Goal: Obtain resource: Download file/media

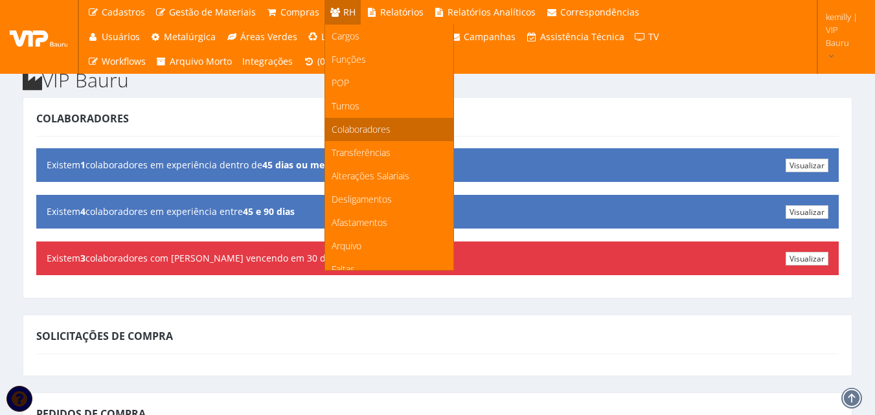
click at [352, 133] on span "Colaboradores" at bounding box center [361, 129] width 59 height 12
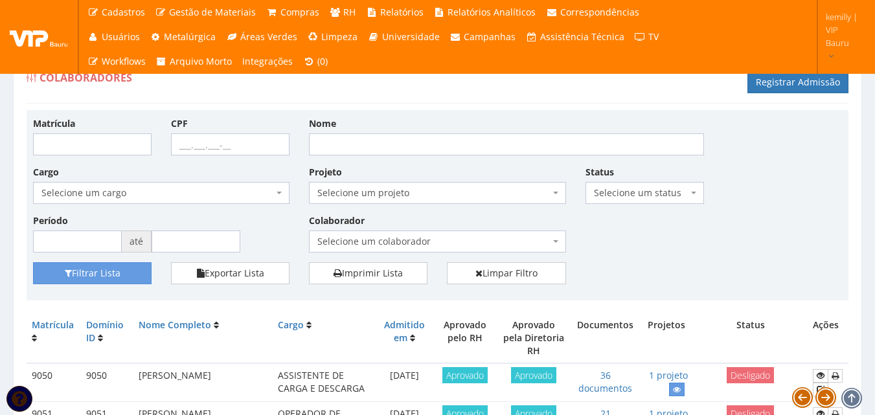
click at [408, 238] on span "Selecione um colaborador" at bounding box center [433, 241] width 232 height 13
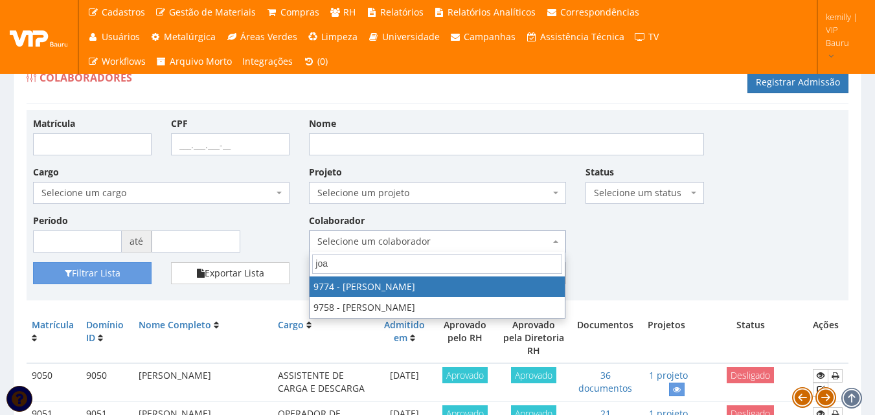
type input "joa"
select select "4079"
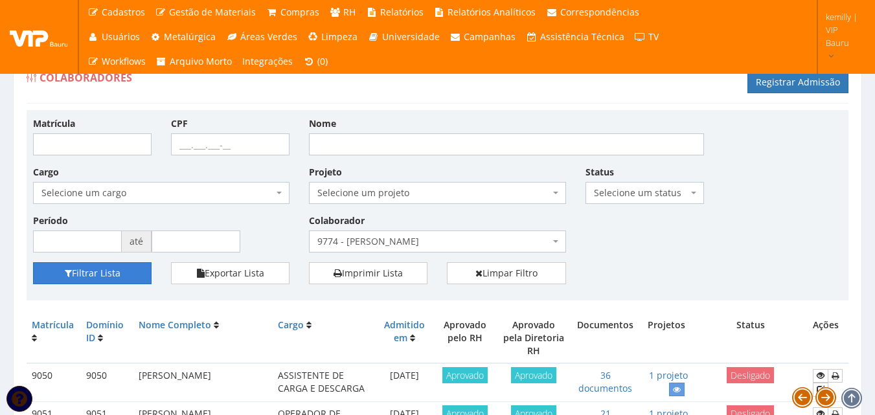
click at [102, 268] on button "Filtrar Lista" at bounding box center [92, 273] width 119 height 22
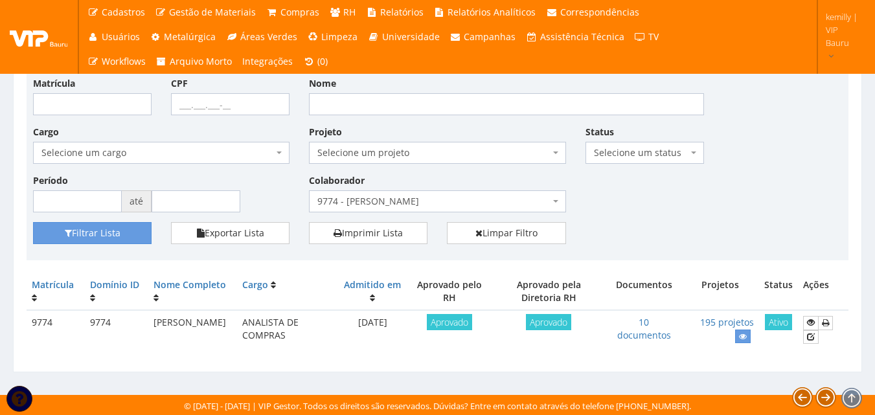
scroll to position [41, 0]
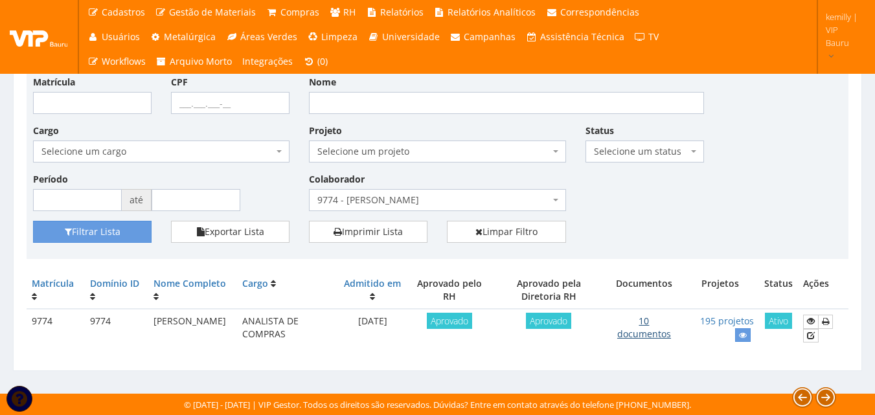
click at [644, 332] on link "10 documentos" at bounding box center [644, 327] width 54 height 25
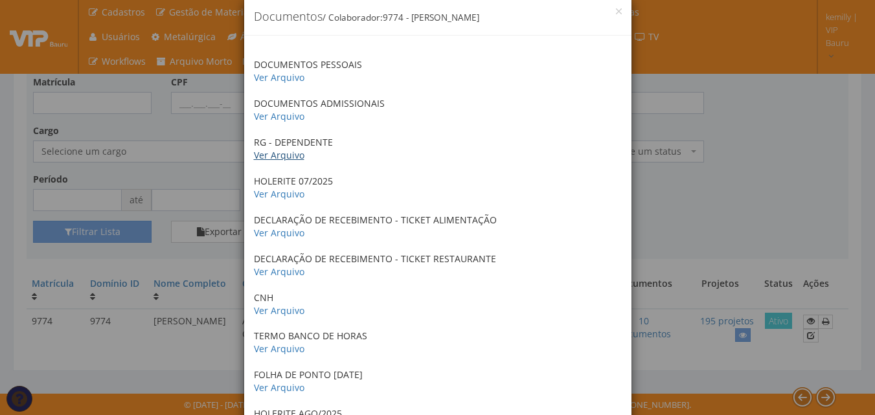
scroll to position [130, 0]
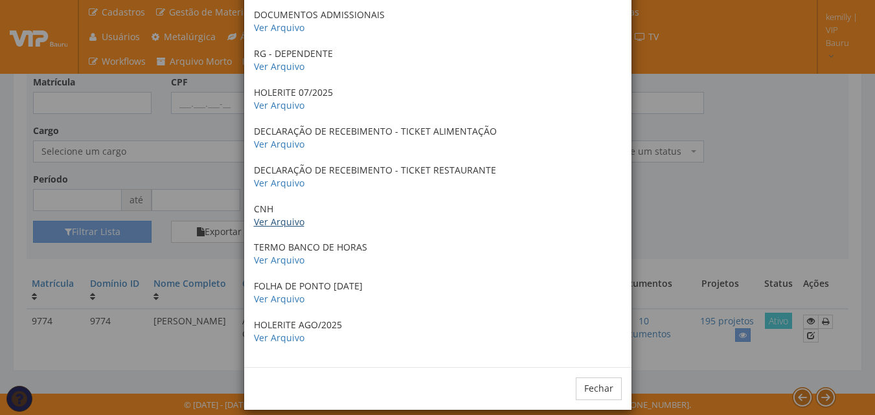
click at [276, 223] on link "Ver Arquivo" at bounding box center [279, 222] width 51 height 12
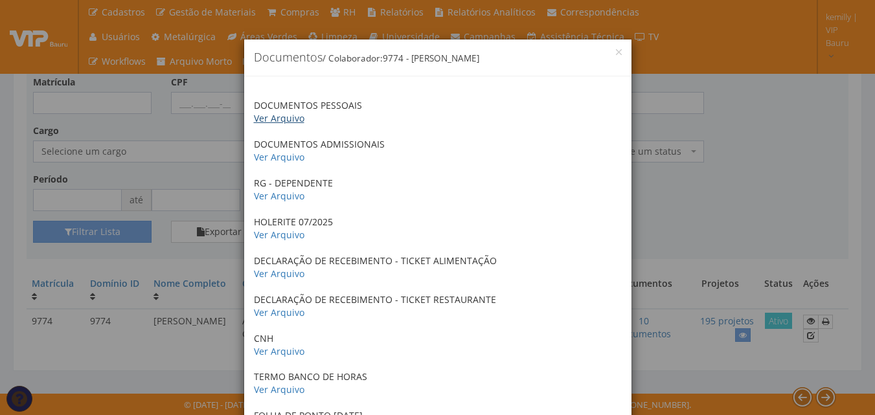
click at [265, 118] on link "Ver Arquivo" at bounding box center [279, 118] width 51 height 12
click at [724, 210] on div "× Documentos / Colaborador: 9774 - JOAO PAULO MARQUES PEREIRA DOCUMENTOS PESSOA…" at bounding box center [437, 207] width 875 height 415
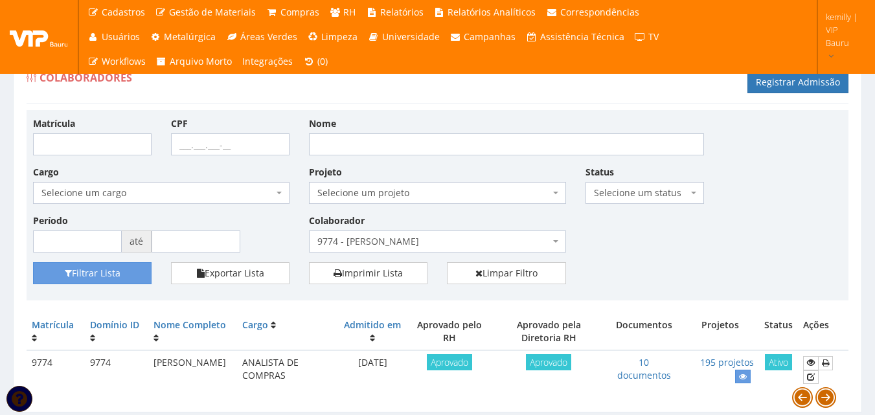
click at [628, 115] on div "Matrícula CPF Nome Cargo Selecione um cargo G1225 D0029 - 4110-05 - AGENTE DE A…" at bounding box center [438, 205] width 822 height 190
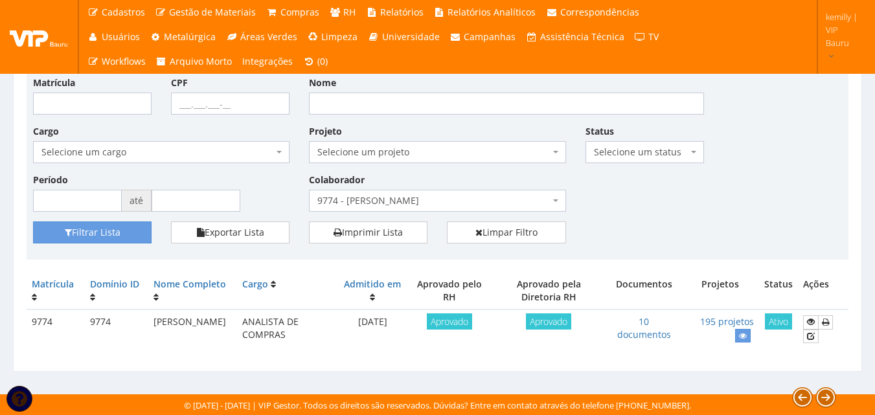
scroll to position [41, 0]
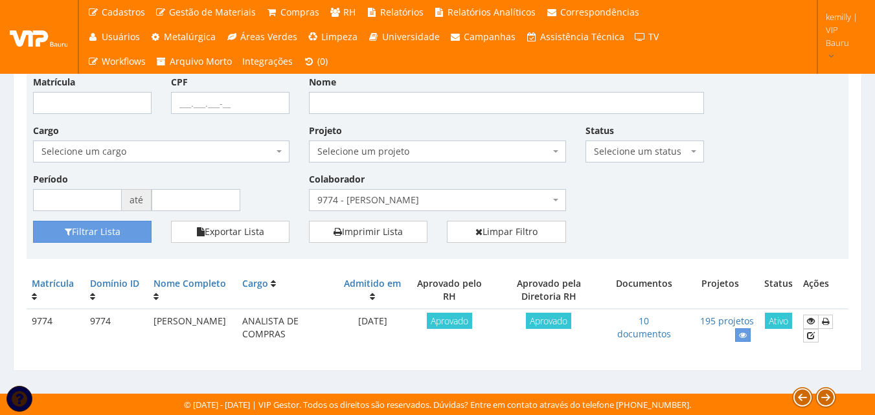
drag, startPoint x: 334, startPoint y: 279, endPoint x: 325, endPoint y: 257, distance: 23.6
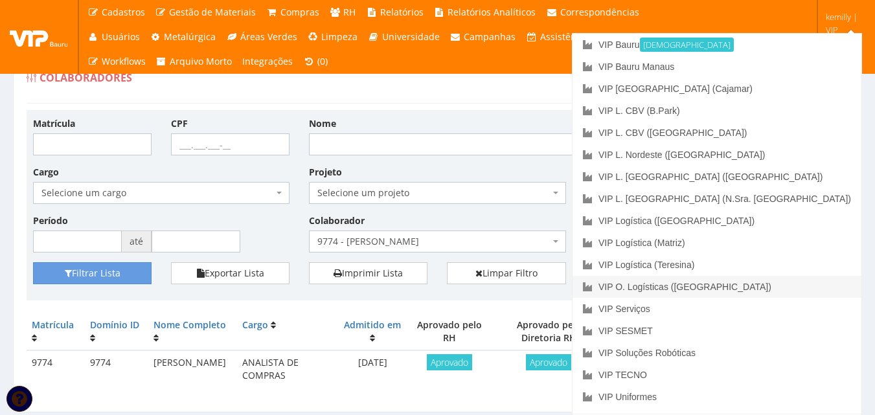
click at [768, 290] on link "VIP O. Logísticas ([GEOGRAPHIC_DATA])" at bounding box center [717, 287] width 289 height 22
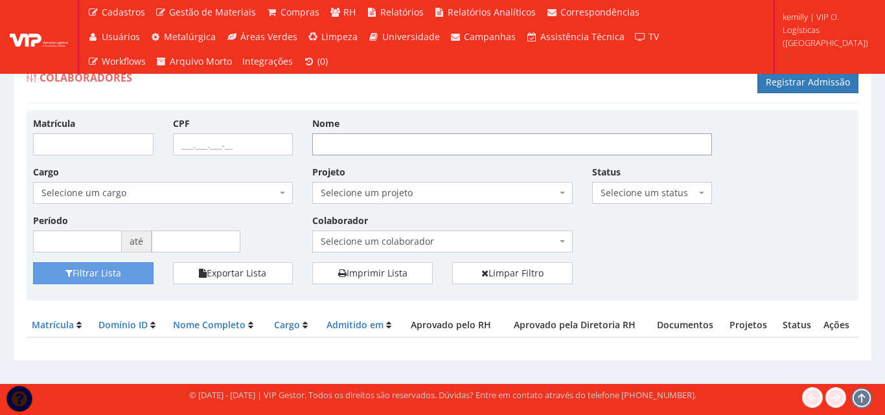
click at [332, 148] on input "Nome" at bounding box center [512, 144] width 400 height 22
type input "patrizo"
click at [33, 262] on button "Filtrar Lista" at bounding box center [93, 273] width 120 height 22
click at [347, 144] on input "patrizo" at bounding box center [512, 144] width 400 height 22
type input "patrizio"
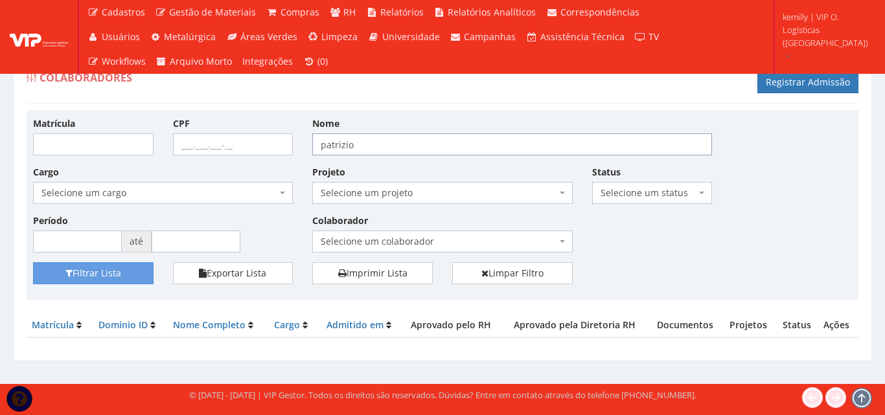
click at [33, 262] on button "Filtrar Lista" at bounding box center [93, 273] width 120 height 22
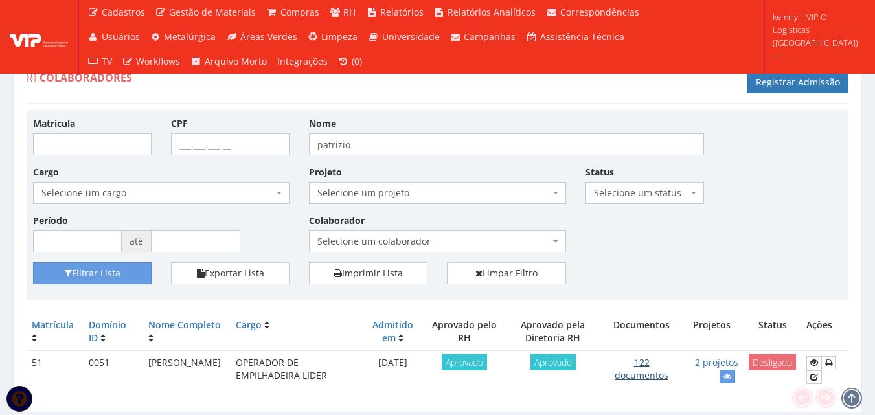
click at [647, 378] on link "122 documentos" at bounding box center [642, 368] width 54 height 25
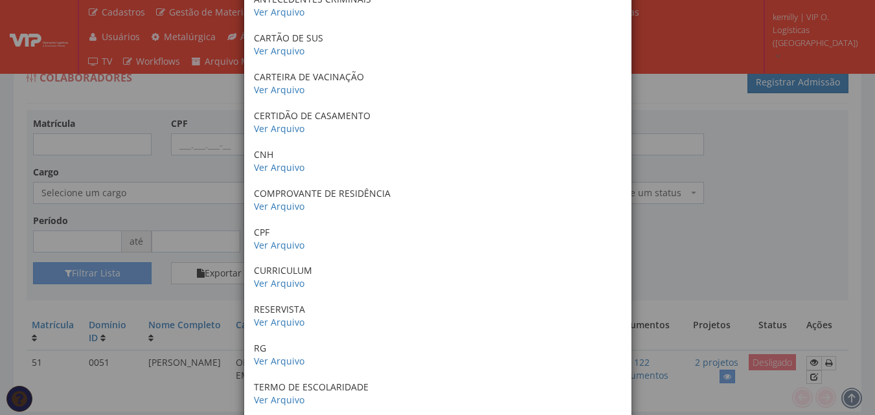
scroll to position [259, 0]
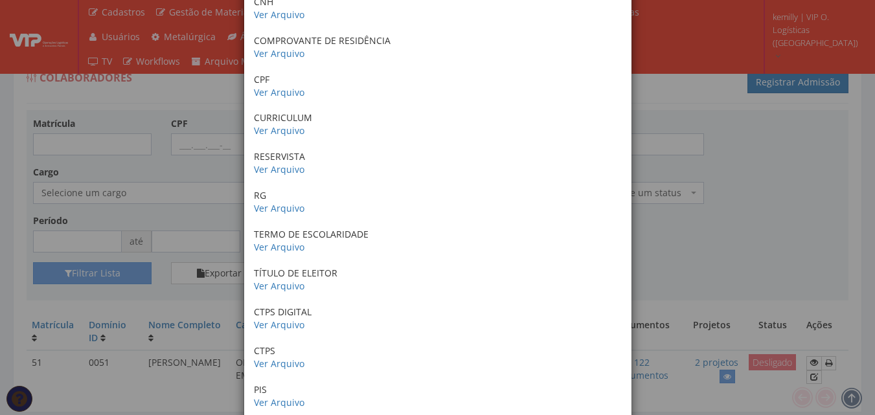
drag, startPoint x: 784, startPoint y: 264, endPoint x: 790, endPoint y: 269, distance: 7.8
click at [788, 268] on div "× Documentos / Colaborador: 51 - PATRIZIO BRANDAO DA SILVA ANTECEDENTES CRIMINA…" at bounding box center [437, 207] width 875 height 415
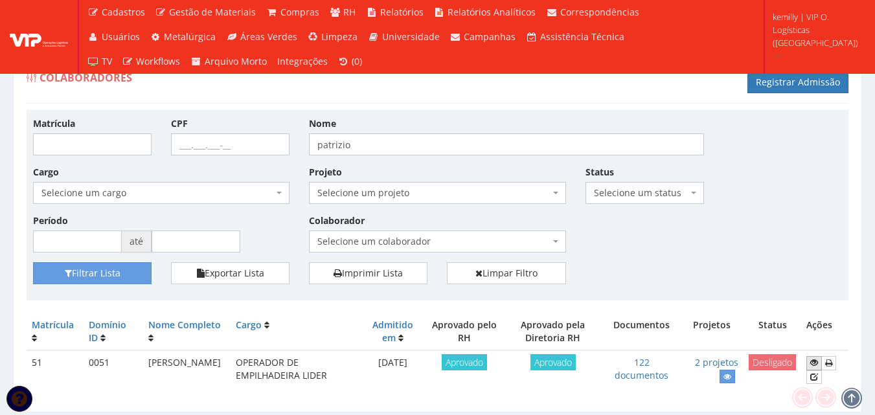
click at [819, 358] on link at bounding box center [814, 363] width 16 height 14
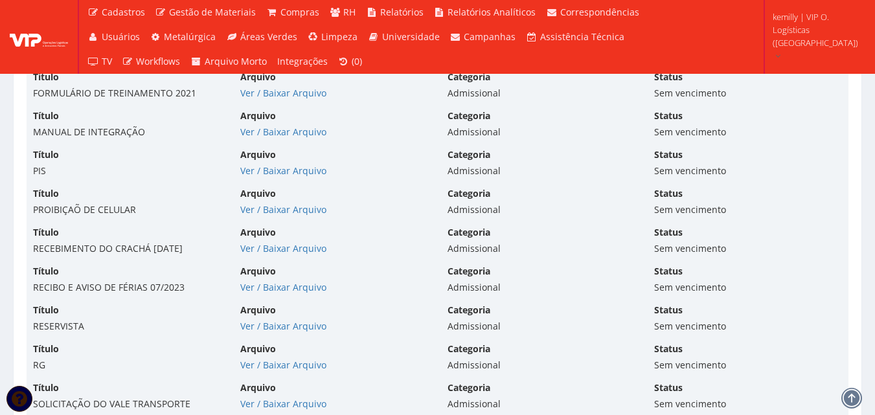
scroll to position [4364, 0]
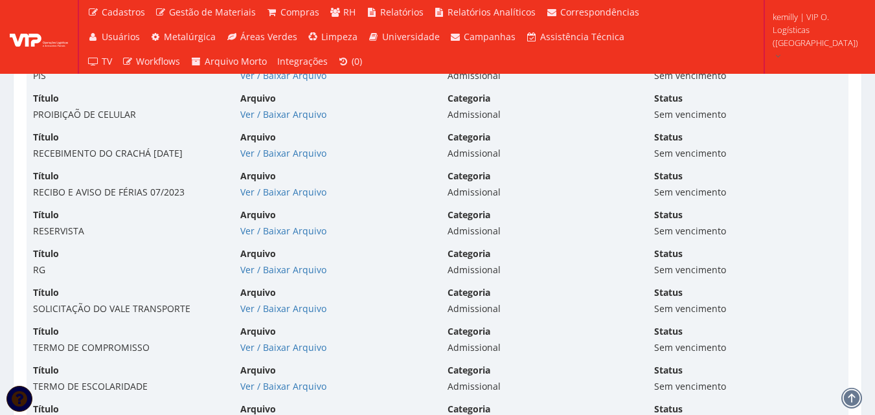
drag, startPoint x: 415, startPoint y: 146, endPoint x: 411, endPoint y: 155, distance: 9.6
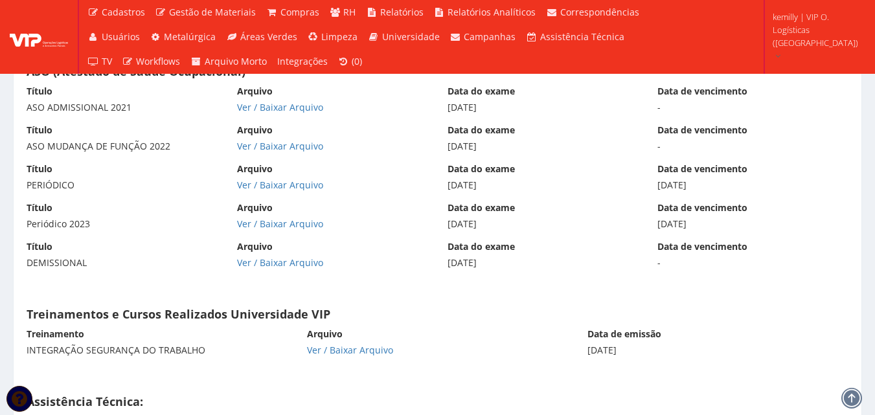
scroll to position [10282, 0]
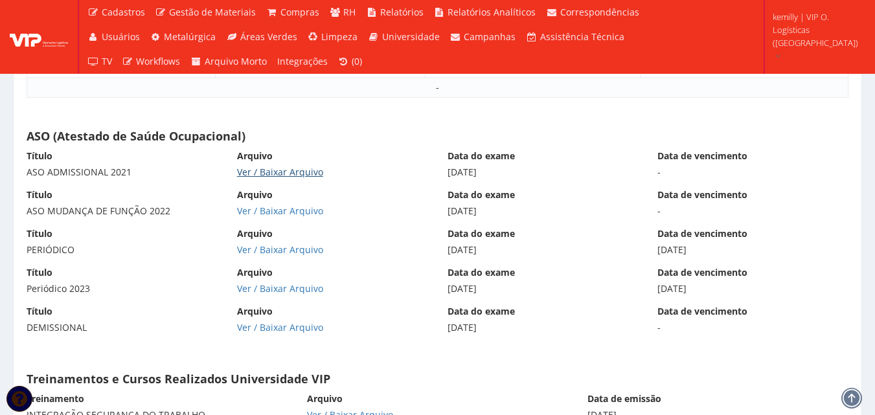
click at [305, 166] on link "Ver / Baixar Arquivo" at bounding box center [280, 172] width 86 height 12
click at [282, 214] on link "Ver / Baixar Arquivo" at bounding box center [280, 211] width 86 height 12
click at [279, 253] on link "Ver / Baixar Arquivo" at bounding box center [280, 250] width 86 height 12
click at [280, 291] on link "Ver / Baixar Arquivo" at bounding box center [280, 288] width 86 height 12
click at [268, 328] on link "Ver / Baixar Arquivo" at bounding box center [280, 327] width 86 height 12
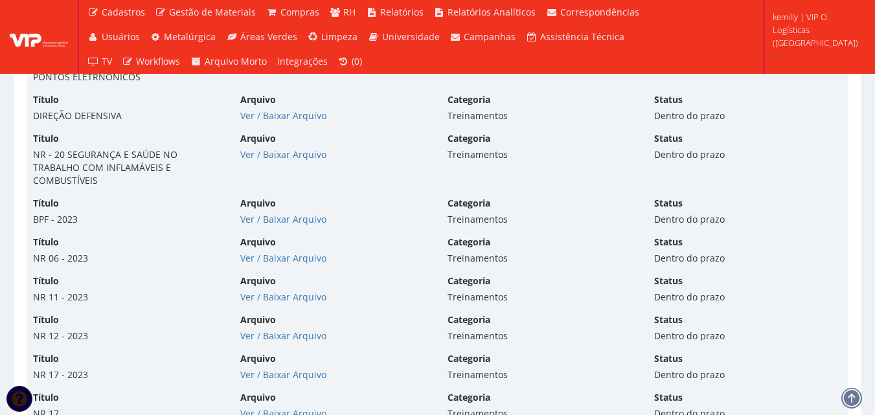
scroll to position [7858, 0]
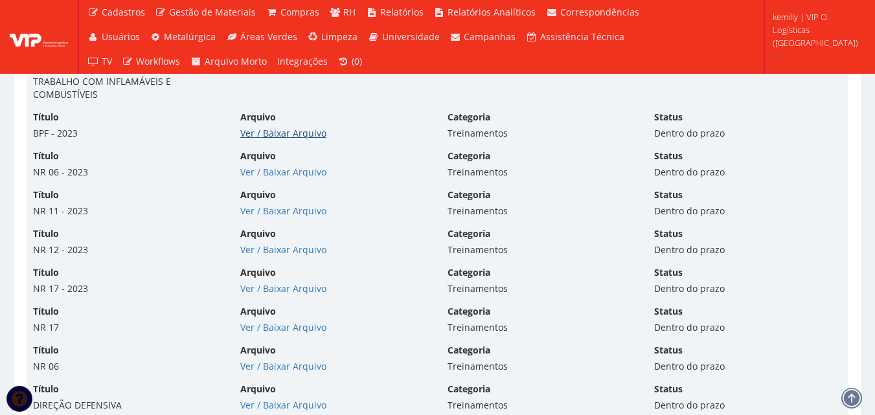
click at [308, 129] on link "Ver / Baixar Arquivo" at bounding box center [283, 133] width 86 height 12
click at [255, 173] on link "Ver / Baixar Arquivo" at bounding box center [283, 172] width 86 height 12
click at [310, 213] on link "Ver / Baixar Arquivo" at bounding box center [283, 211] width 86 height 12
click at [282, 255] on link "Ver / Baixar Arquivo" at bounding box center [283, 250] width 86 height 12
click at [277, 287] on link "Ver / Baixar Arquivo" at bounding box center [283, 288] width 86 height 12
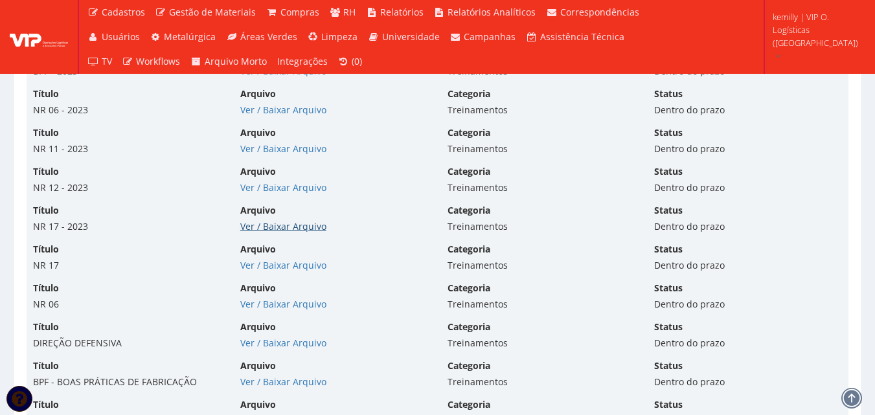
scroll to position [8052, 0]
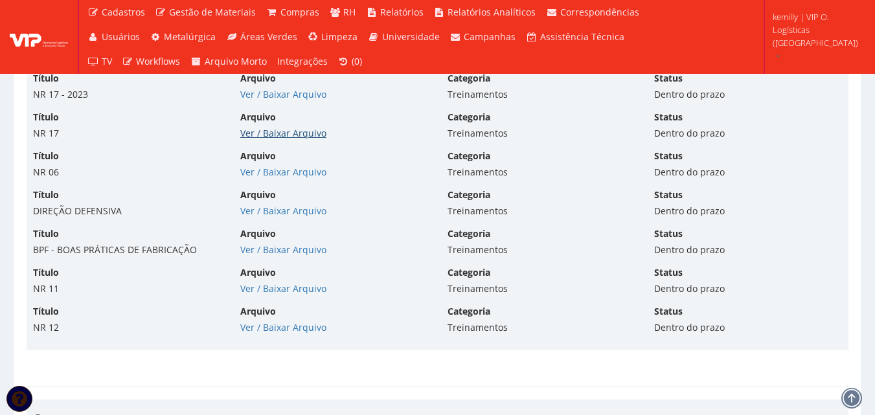
click at [273, 138] on link "Ver / Baixar Arquivo" at bounding box center [283, 133] width 86 height 12
click at [290, 173] on link "Ver / Baixar Arquivo" at bounding box center [283, 172] width 86 height 12
click at [300, 210] on link "Ver / Baixar Arquivo" at bounding box center [283, 211] width 86 height 12
click at [295, 245] on link "Ver / Baixar Arquivo" at bounding box center [283, 250] width 86 height 12
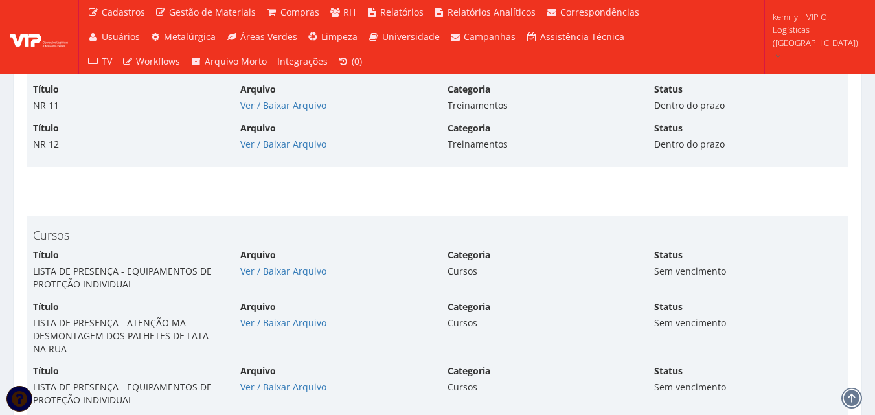
scroll to position [8117, 0]
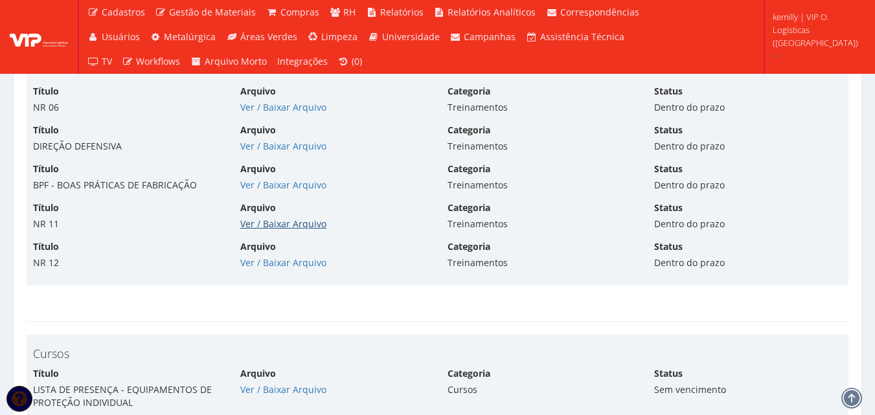
click at [281, 224] on link "Ver / Baixar Arquivo" at bounding box center [283, 224] width 86 height 12
click at [299, 268] on link "Ver / Baixar Arquivo" at bounding box center [283, 262] width 86 height 12
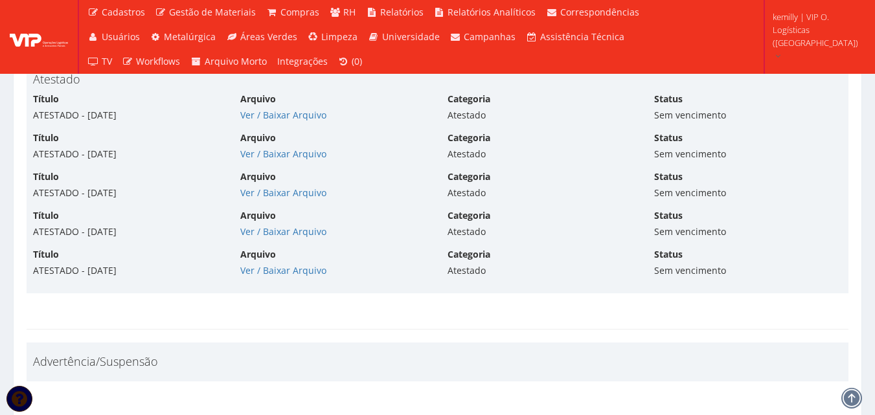
scroll to position [8894, 0]
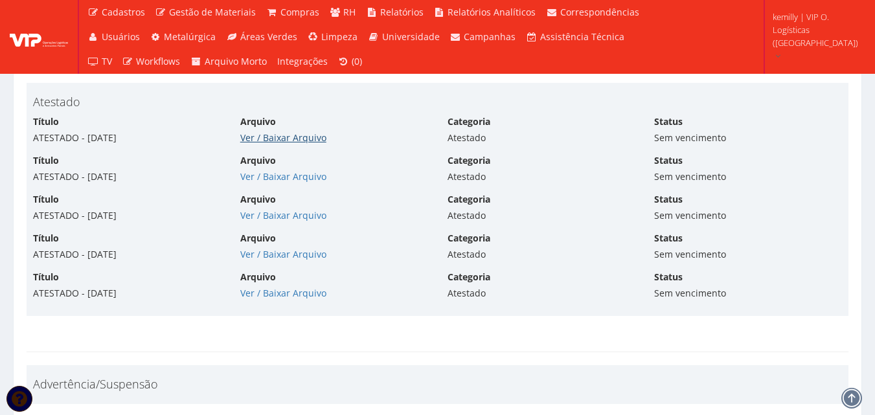
click at [250, 142] on link "Ver / Baixar Arquivo" at bounding box center [283, 137] width 86 height 12
click at [306, 182] on link "Ver / Baixar Arquivo" at bounding box center [283, 176] width 86 height 12
click at [280, 223] on div "Título ATESTADO - 07/04/2024 Arquivo Ver / Baixar Arquivo Categoria Atestado St…" at bounding box center [437, 212] width 828 height 39
click at [280, 214] on link "Ver / Baixar Arquivo" at bounding box center [283, 215] width 86 height 12
click at [266, 252] on link "Ver / Baixar Arquivo" at bounding box center [283, 254] width 86 height 12
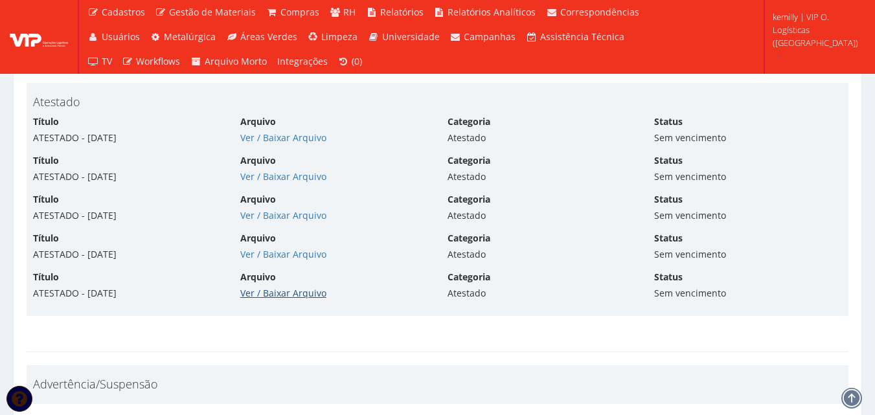
click at [264, 296] on link "Ver / Baixar Arquivo" at bounding box center [283, 293] width 86 height 12
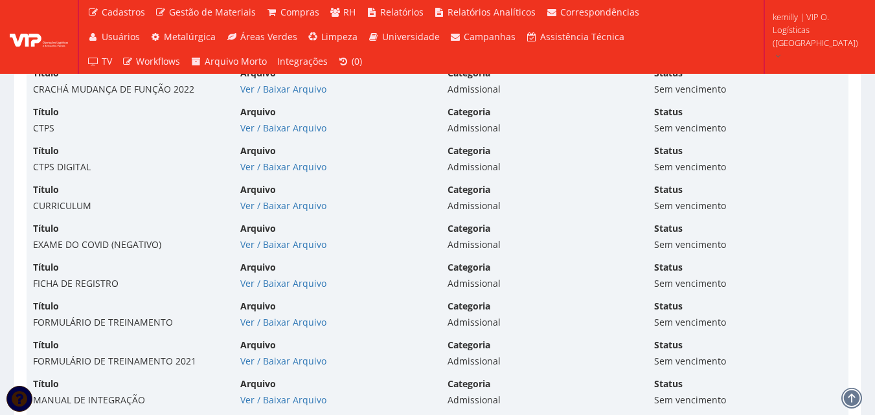
scroll to position [4005, 0]
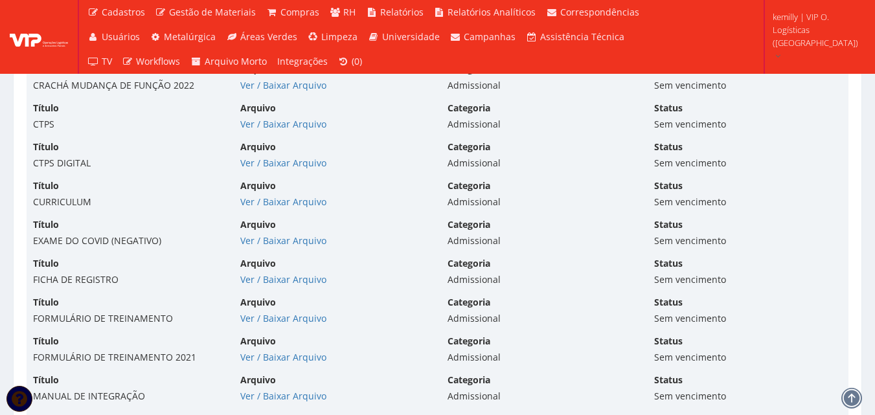
drag, startPoint x: 375, startPoint y: 180, endPoint x: 378, endPoint y: 194, distance: 14.6
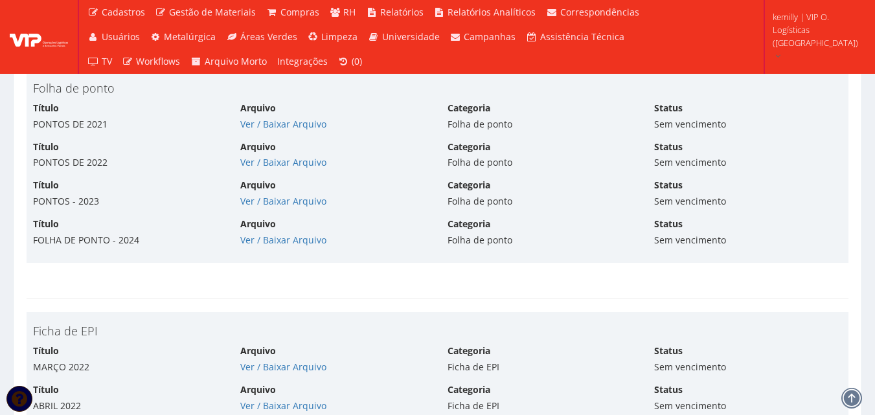
scroll to position [4752, 0]
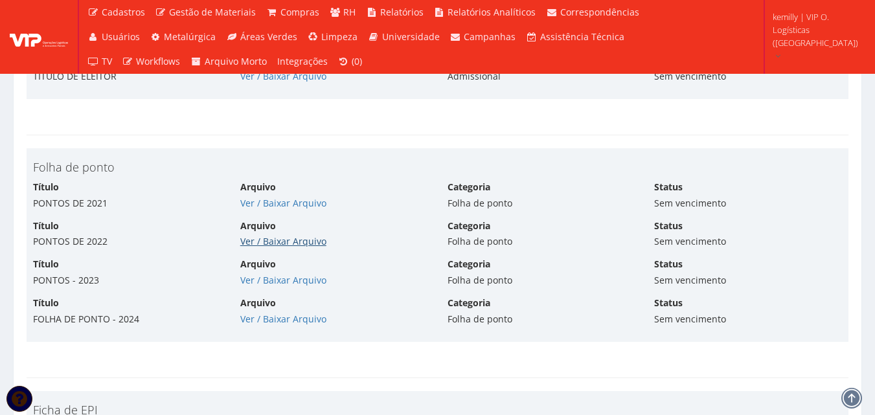
click at [269, 235] on link "Ver / Baixar Arquivo" at bounding box center [283, 241] width 86 height 12
click at [260, 282] on link "Ver / Baixar Arquivo" at bounding box center [283, 280] width 86 height 12
click at [294, 317] on link "Ver / Baixar Arquivo" at bounding box center [283, 319] width 86 height 12
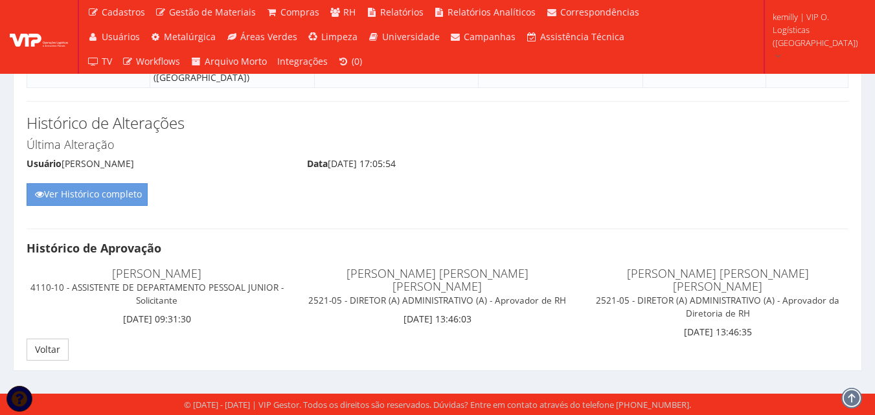
scroll to position [15135, 0]
drag, startPoint x: 330, startPoint y: 280, endPoint x: 538, endPoint y: 287, distance: 207.4
click at [538, 287] on h4 "TATIANA CARLA CARICATI ANDRIOLI 2521-05 - DIRETOR (A) ADMINISTRATIVO (A) - Apro…" at bounding box center [437, 286] width 261 height 38
drag, startPoint x: 620, startPoint y: 286, endPoint x: 884, endPoint y: 286, distance: 263.6
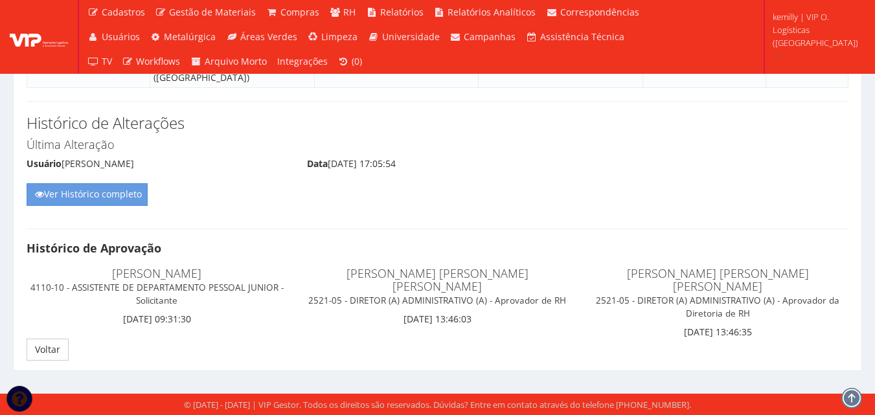
drag, startPoint x: 110, startPoint y: 288, endPoint x: 236, endPoint y: 288, distance: 125.6
click at [236, 288] on h4 "ANDREA NUNES 4110-10 - ASSISTENTE DE DEPARTAMENTO PESSOAL JUNIOR - Solicitante" at bounding box center [157, 286] width 261 height 38
click at [319, 329] on div "ANDREA NUNES 4110-10 - ASSISTENTE DE DEPARTAMENTO PESSOAL JUNIOR - Solicitante …" at bounding box center [437, 299] width 841 height 77
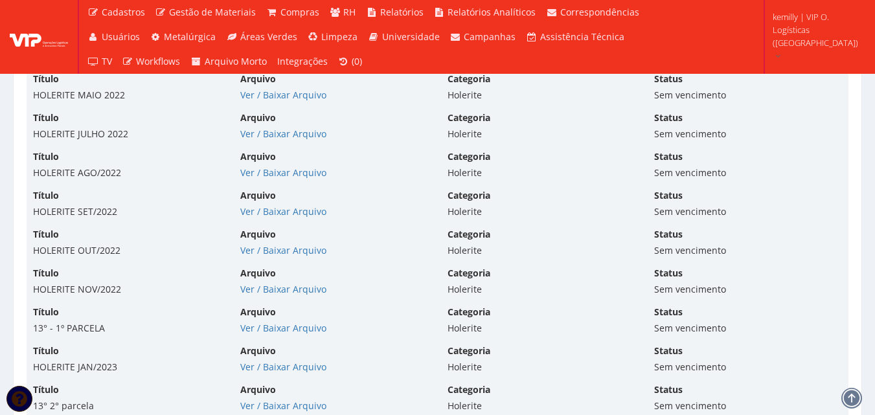
scroll to position [6917, 0]
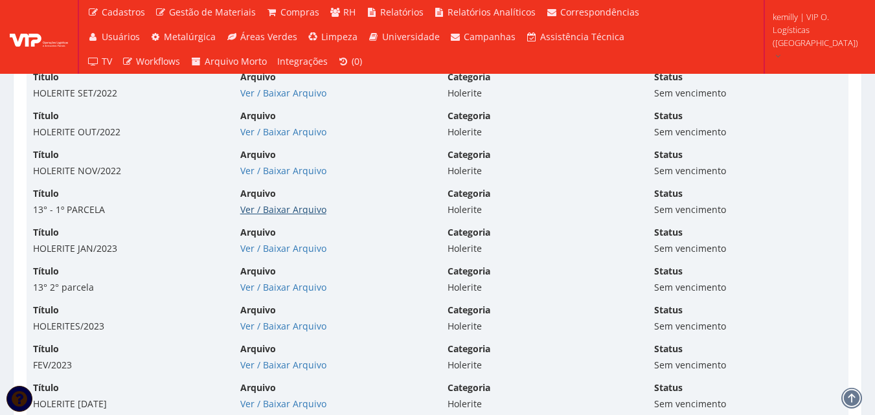
click at [278, 212] on link "Ver / Baixar Arquivo" at bounding box center [283, 209] width 86 height 12
click at [294, 249] on link "Ver / Baixar Arquivo" at bounding box center [283, 248] width 86 height 12
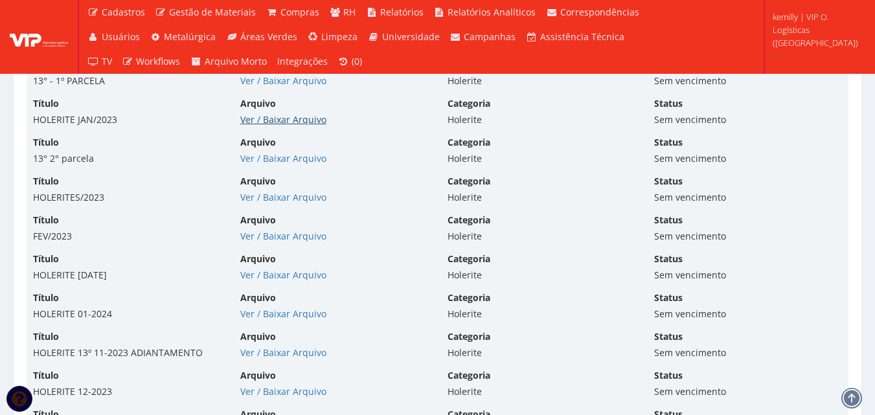
scroll to position [7047, 0]
click at [283, 196] on link "Ver / Baixar Arquivo" at bounding box center [283, 196] width 86 height 12
click at [279, 236] on link "Ver / Baixar Arquivo" at bounding box center [283, 235] width 86 height 12
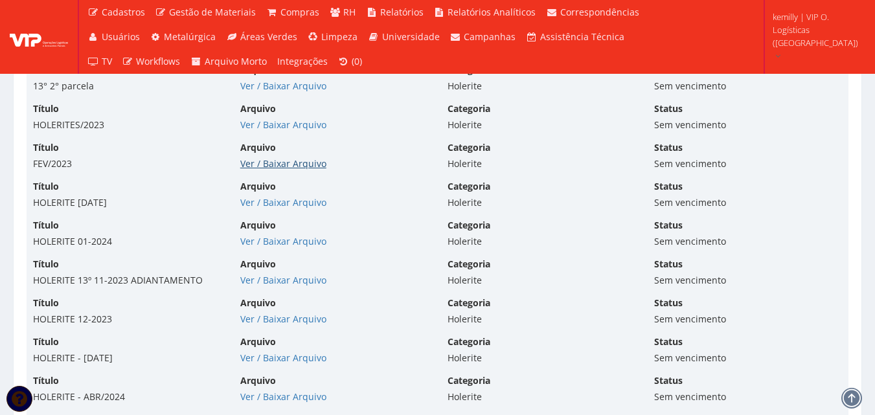
scroll to position [7176, 0]
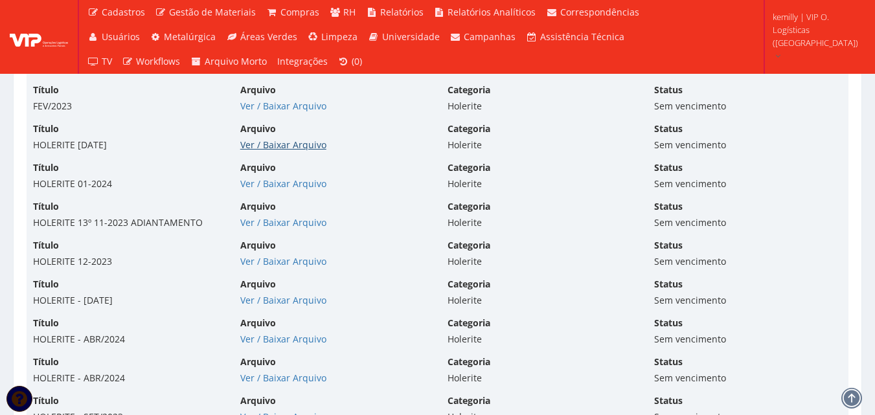
click at [254, 146] on link "Ver / Baixar Arquivo" at bounding box center [283, 145] width 86 height 12
click at [242, 183] on link "Ver / Baixar Arquivo" at bounding box center [283, 183] width 86 height 12
click at [274, 224] on link "Ver / Baixar Arquivo" at bounding box center [283, 222] width 86 height 12
click at [286, 262] on link "Ver / Baixar Arquivo" at bounding box center [283, 261] width 86 height 12
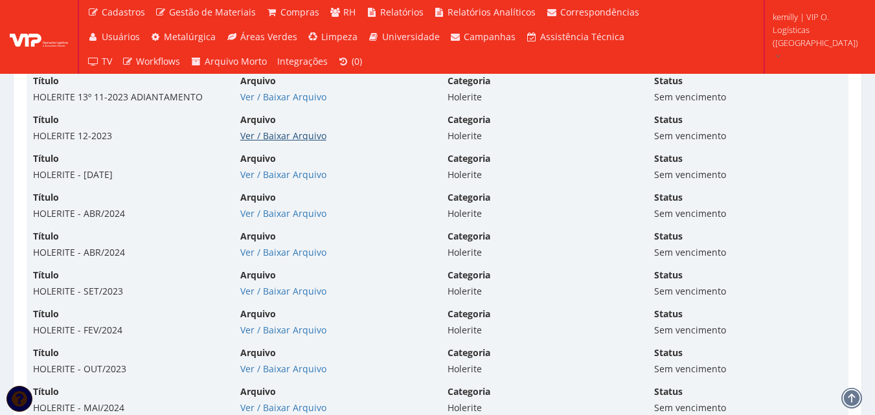
scroll to position [7306, 0]
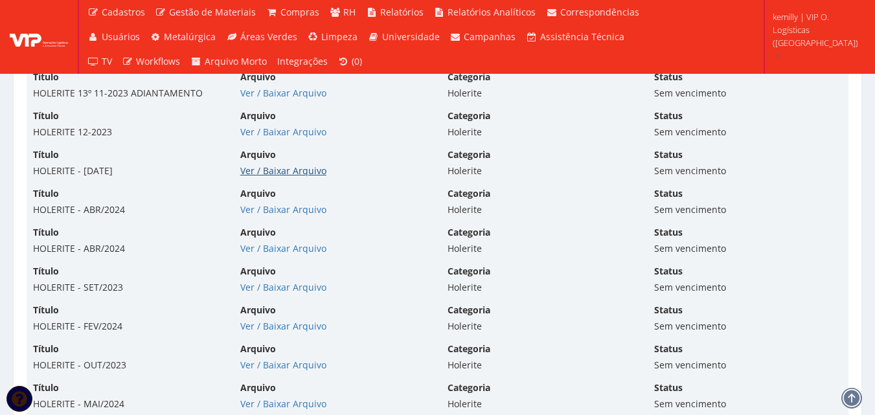
click at [266, 170] on link "Ver / Baixar Arquivo" at bounding box center [283, 171] width 86 height 12
click at [286, 209] on link "Ver / Baixar Arquivo" at bounding box center [283, 209] width 86 height 12
drag, startPoint x: 275, startPoint y: 248, endPoint x: 302, endPoint y: 238, distance: 28.5
click at [275, 247] on link "Ver / Baixar Arquivo" at bounding box center [283, 248] width 86 height 12
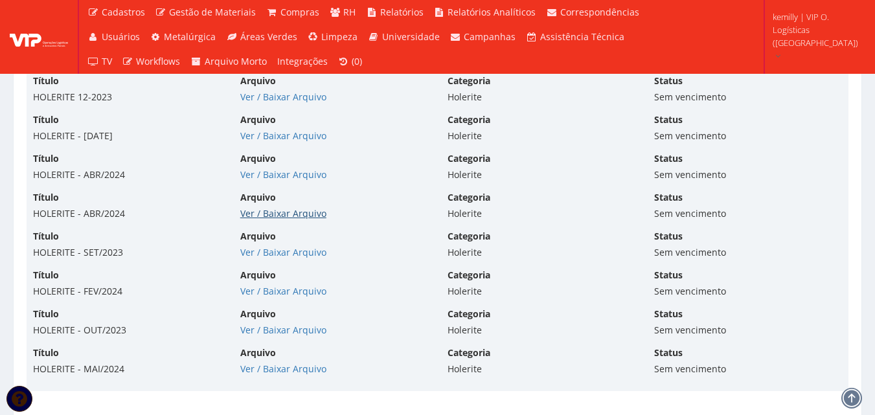
scroll to position [7370, 0]
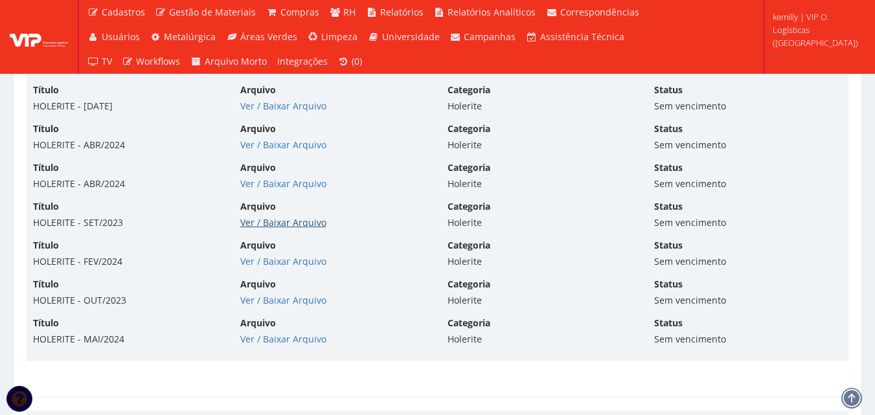
click at [313, 225] on link "Ver / Baixar Arquivo" at bounding box center [283, 222] width 86 height 12
click at [275, 262] on link "Ver / Baixar Arquivo" at bounding box center [283, 261] width 86 height 12
click at [247, 299] on link "Ver / Baixar Arquivo" at bounding box center [283, 300] width 86 height 12
click at [262, 337] on link "Ver / Baixar Arquivo" at bounding box center [283, 339] width 86 height 12
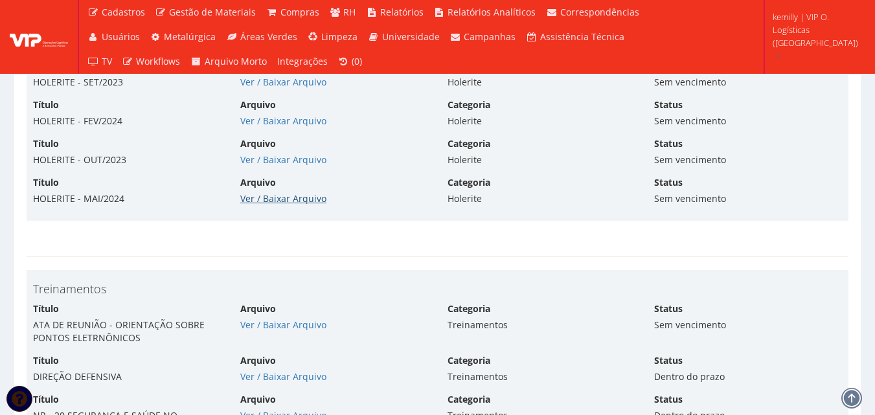
scroll to position [7694, 0]
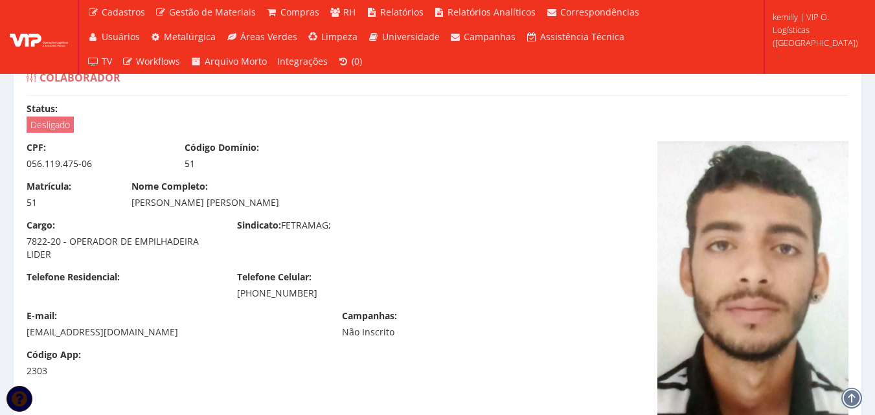
scroll to position [7690, 0]
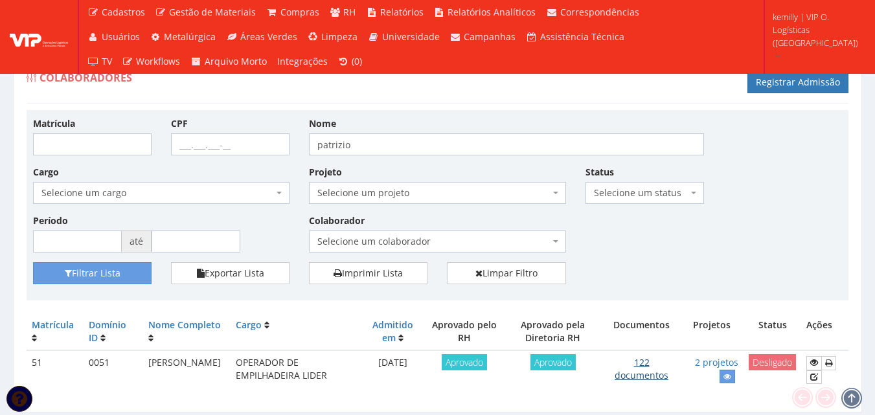
click at [663, 377] on link "122 documentos" at bounding box center [642, 368] width 54 height 25
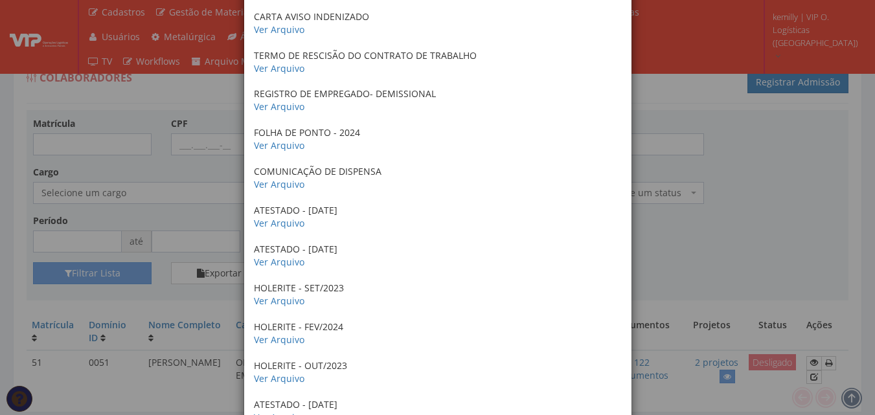
scroll to position [3989, 0]
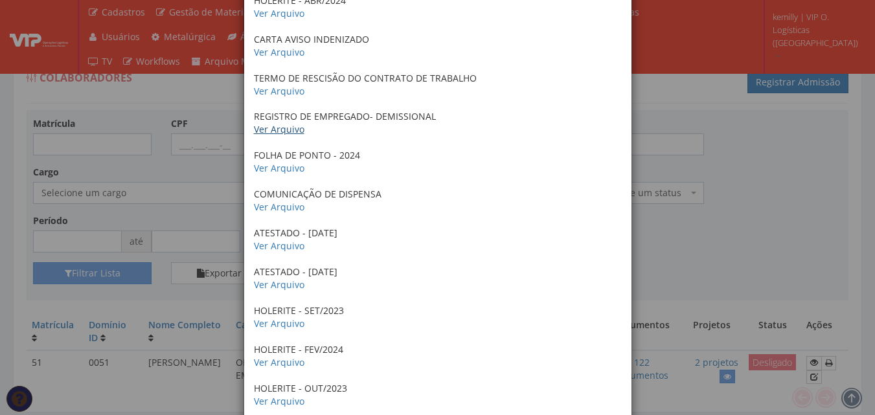
click at [277, 133] on link "Ver Arquivo" at bounding box center [279, 129] width 51 height 12
